Goal: Find specific page/section: Find specific page/section

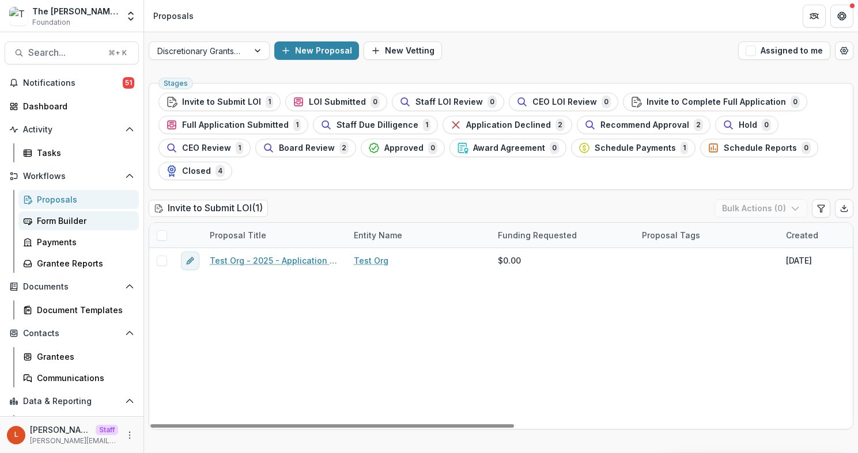
click at [91, 224] on div "Form Builder" at bounding box center [83, 221] width 93 height 12
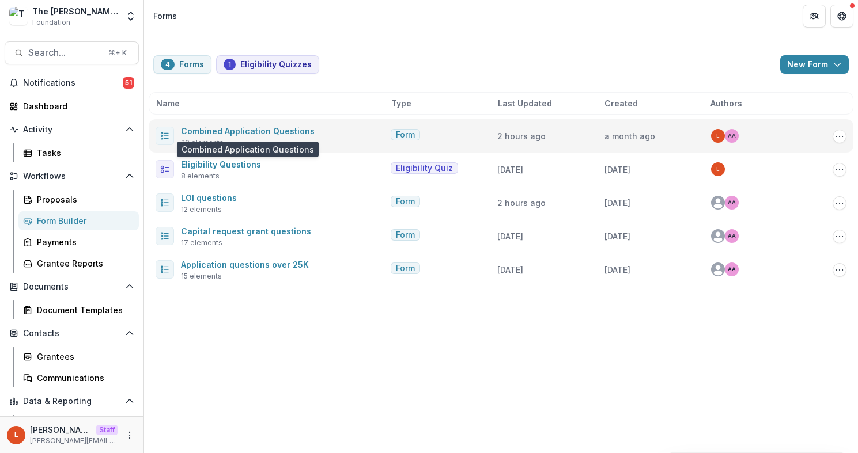
click at [256, 127] on link "Combined Application Questions" at bounding box center [248, 131] width 134 height 10
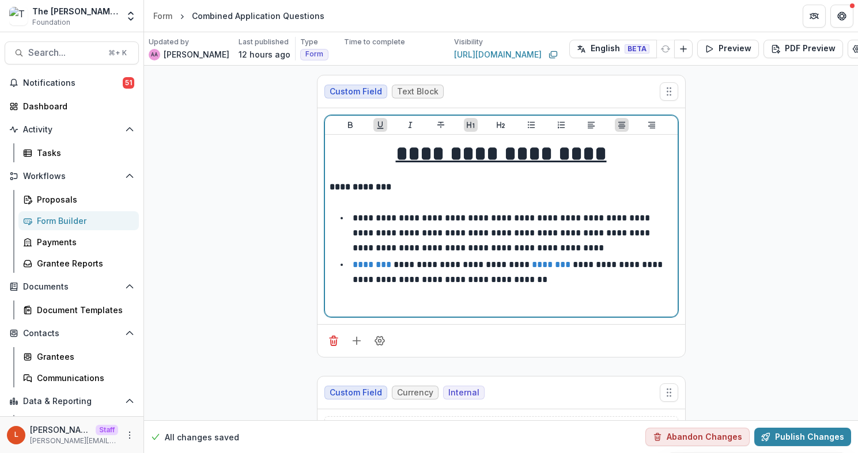
click at [436, 281] on p "**********" at bounding box center [509, 272] width 312 height 24
click at [592, 283] on li "**********" at bounding box center [507, 271] width 329 height 29
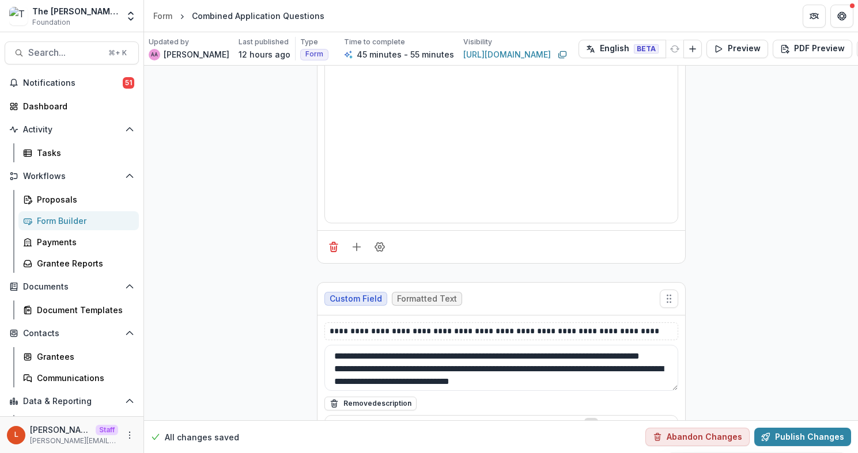
scroll to position [15, 0]
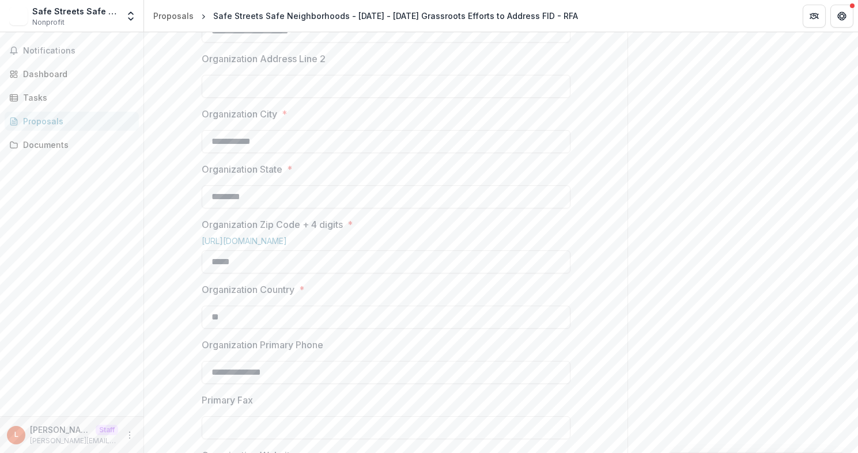
scroll to position [514, 0]
click at [55, 47] on span "Notifications" at bounding box center [78, 51] width 111 height 10
click at [50, 69] on div "Dashboard" at bounding box center [76, 74] width 107 height 12
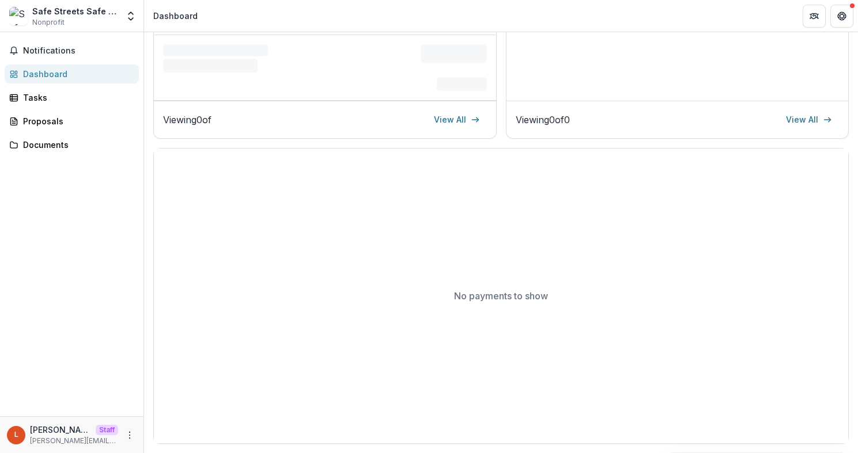
scroll to position [279, 0]
click at [51, 44] on button "Notifications" at bounding box center [72, 50] width 134 height 18
click at [40, 101] on div "Tasks" at bounding box center [76, 98] width 107 height 12
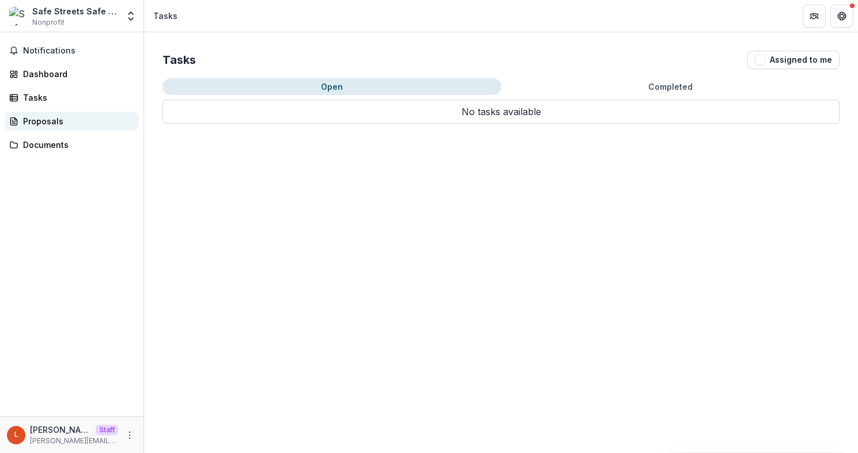
click at [41, 122] on div "Proposals" at bounding box center [76, 121] width 107 height 12
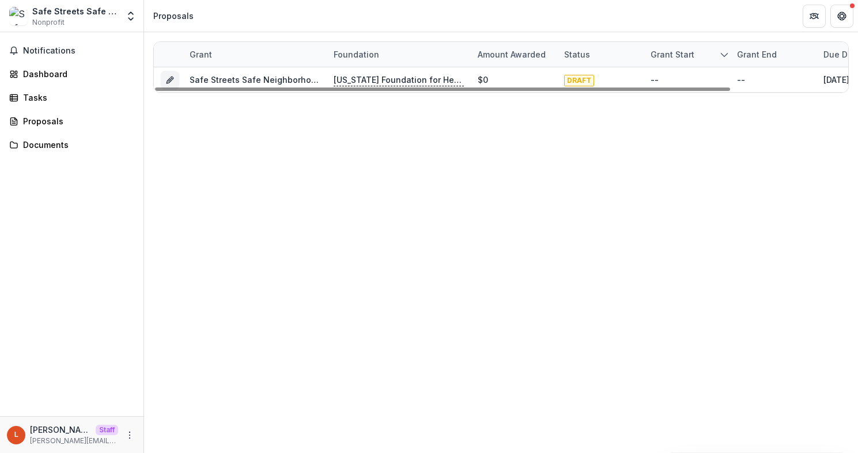
click at [183, 17] on div "Proposals" at bounding box center [173, 16] width 40 height 12
click at [50, 70] on div "Dashboard" at bounding box center [76, 74] width 107 height 12
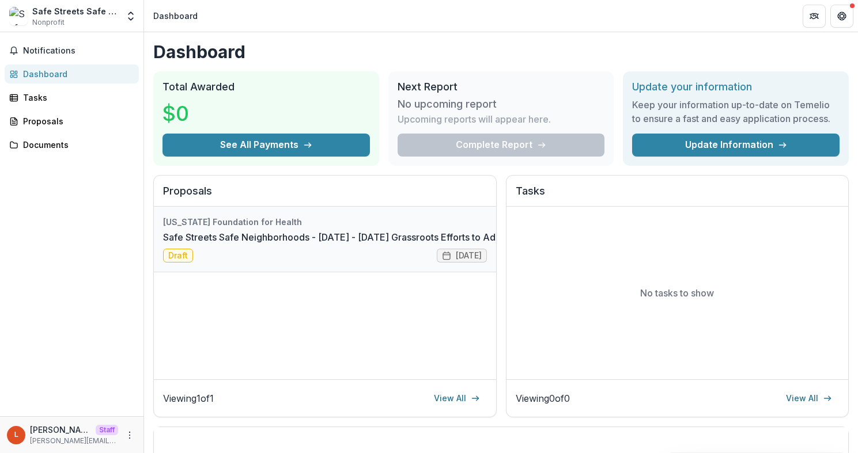
click at [247, 244] on link "Safe Streets Safe Neighborhoods - [DATE] - [DATE] Grassroots Efforts to Address…" at bounding box center [362, 237] width 399 height 14
